Goal: Information Seeking & Learning: Understand process/instructions

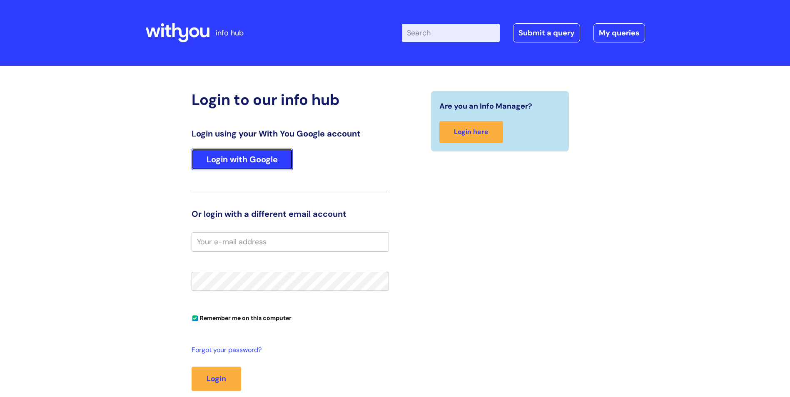
click at [266, 160] on link "Login with Google" at bounding box center [241, 160] width 101 height 22
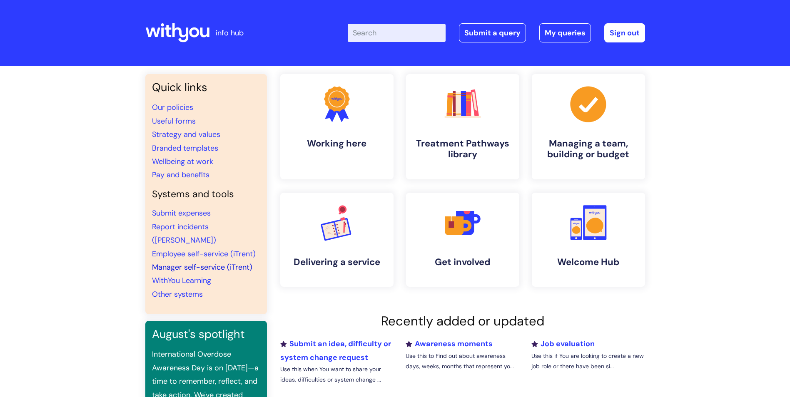
click at [205, 262] on link "Manager self-service (iTrent)" at bounding box center [202, 267] width 100 height 10
click at [200, 262] on link "Manager self-service (iTrent)" at bounding box center [202, 267] width 100 height 10
click at [382, 33] on input "Enter your search term here..." at bounding box center [397, 33] width 98 height 18
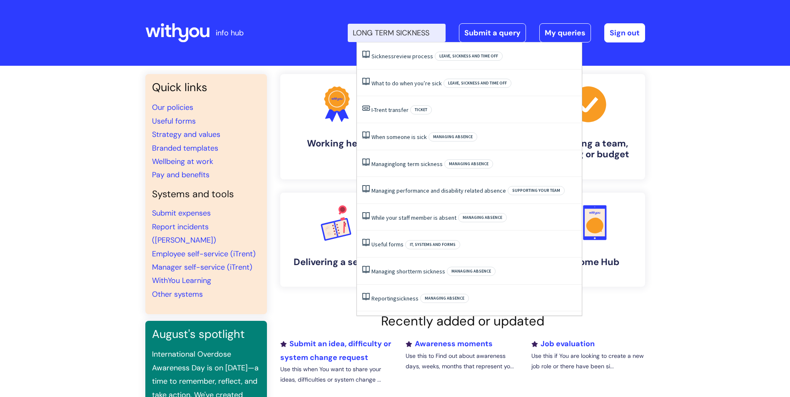
type input "LONG TERM SICKNESS"
click button "Search" at bounding box center [0, 0] width 0 height 0
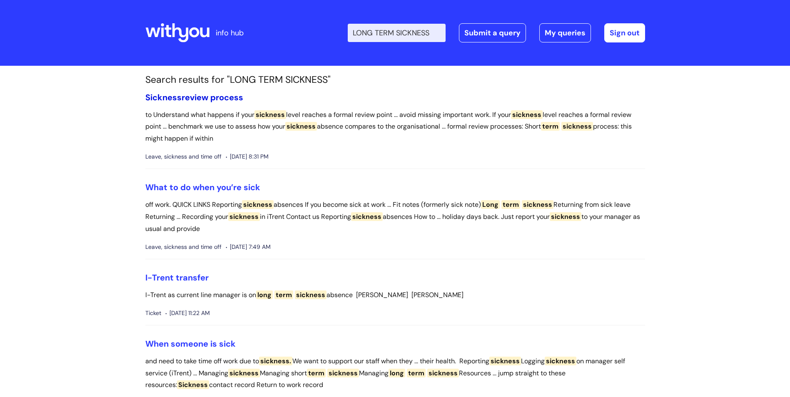
click at [191, 95] on link "Sickness review process" at bounding box center [194, 97] width 98 height 11
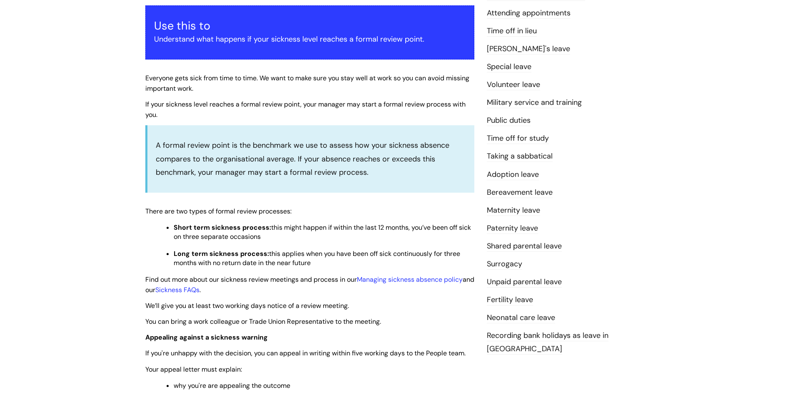
scroll to position [167, 0]
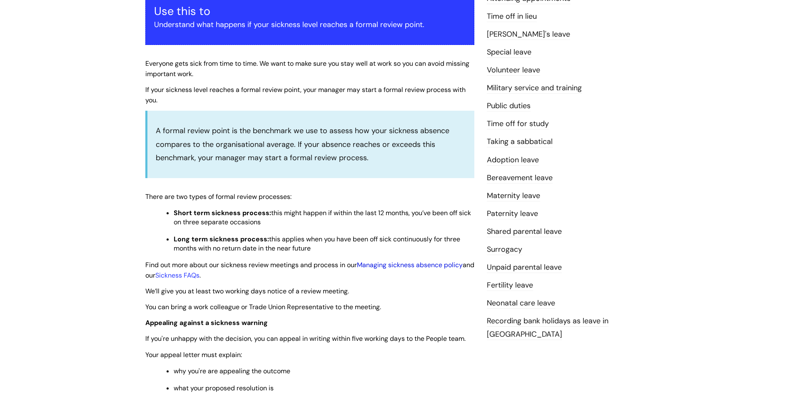
click at [406, 263] on link "Managing sickness absence policy" at bounding box center [410, 265] width 106 height 9
